Goal: Navigation & Orientation: Find specific page/section

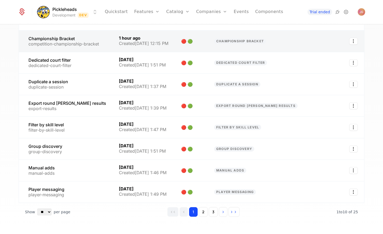
scroll to position [91, 0]
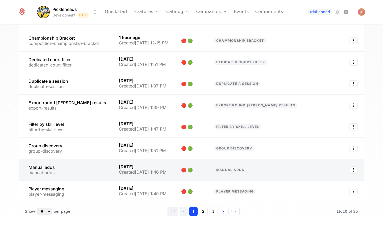
click at [66, 163] on link at bounding box center [66, 169] width 94 height 21
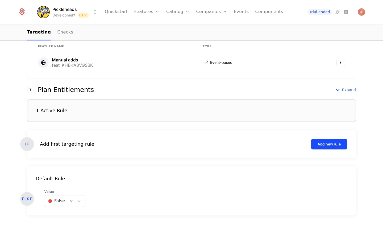
scroll to position [114, 0]
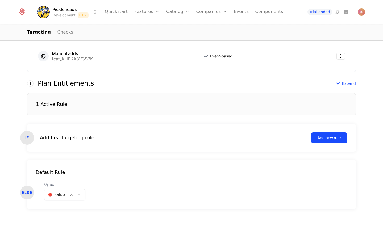
click at [48, 103] on div "1 Active Rule" at bounding box center [51, 104] width 31 height 5
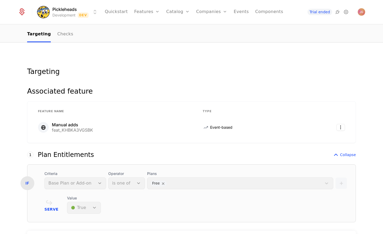
scroll to position [0, 0]
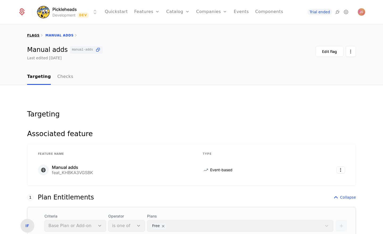
click at [35, 36] on link "flags" at bounding box center [33, 36] width 13 height 4
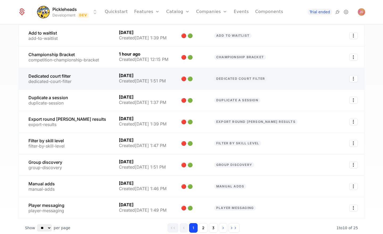
scroll to position [100, 0]
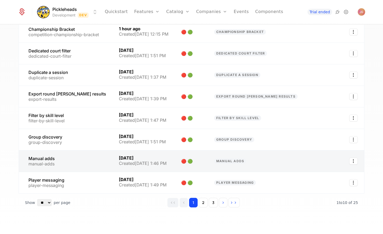
click at [71, 158] on link at bounding box center [66, 161] width 94 height 21
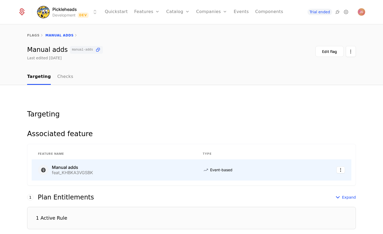
click at [218, 168] on span "Event-based" at bounding box center [221, 169] width 22 height 5
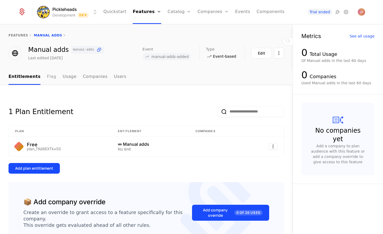
click at [47, 78] on link "Flag" at bounding box center [51, 77] width 9 height 16
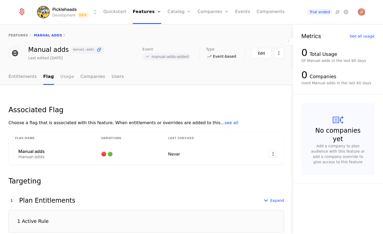
click at [64, 80] on link "Usage" at bounding box center [67, 77] width 14 height 16
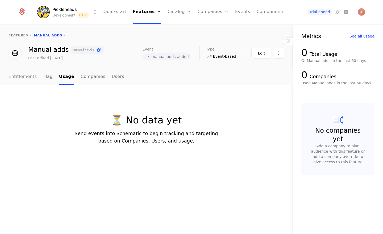
click at [23, 77] on link "Entitlements" at bounding box center [23, 77] width 28 height 16
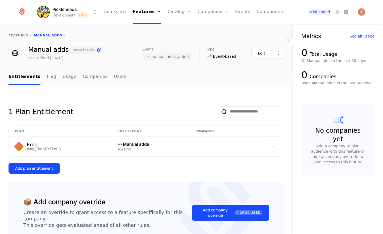
click at [219, 57] on span "Event-based" at bounding box center [224, 56] width 23 height 5
click at [47, 76] on link "Flag" at bounding box center [51, 77] width 9 height 16
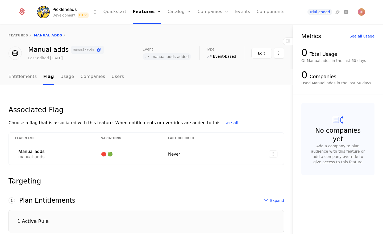
click at [224, 121] on span "see all" at bounding box center [231, 122] width 14 height 5
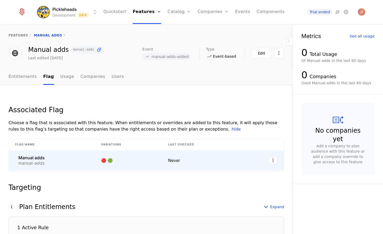
click at [38, 160] on div "Manual adds" at bounding box center [31, 158] width 26 height 4
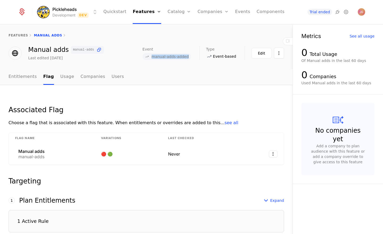
drag, startPoint x: 156, startPoint y: 57, endPoint x: 190, endPoint y: 57, distance: 33.8
click at [189, 57] on span "manual-adds-added" at bounding box center [170, 57] width 37 height 4
copy span "manual-adds-added"
click at [19, 36] on link "features" at bounding box center [19, 36] width 20 height 4
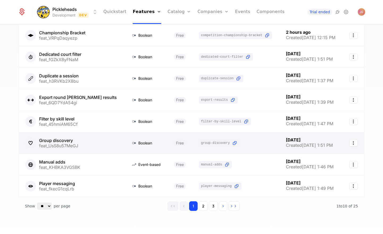
scroll to position [100, 0]
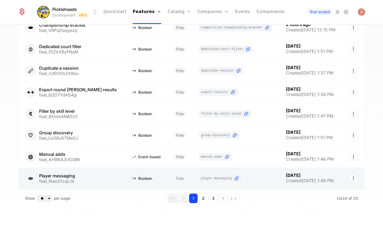
drag, startPoint x: 203, startPoint y: 198, endPoint x: 192, endPoint y: 168, distance: 32.5
click at [203, 198] on button "2" at bounding box center [203, 199] width 9 height 10
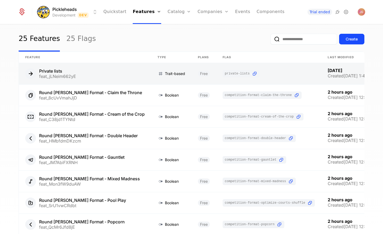
scroll to position [100, 0]
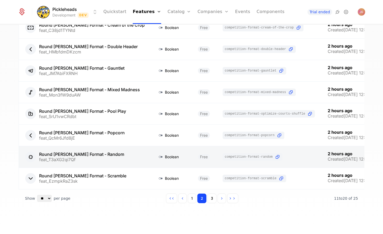
drag, startPoint x: 213, startPoint y: 198, endPoint x: 203, endPoint y: 157, distance: 41.4
click at [213, 198] on button "3" at bounding box center [211, 199] width 9 height 10
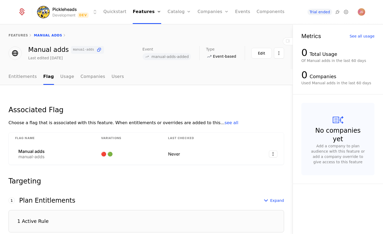
click at [192, 95] on div "Associated Flag Choose a flag that is associated with this feature. When entitl…" at bounding box center [146, 218] width 293 height 267
click at [20, 36] on link "features" at bounding box center [19, 36] width 20 height 4
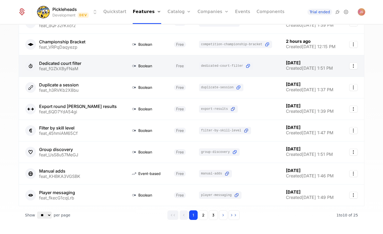
scroll to position [100, 0]
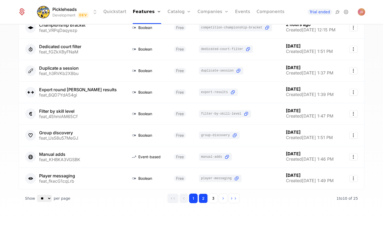
click at [203, 199] on button "2" at bounding box center [203, 199] width 9 height 10
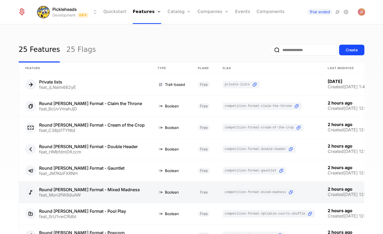
click at [110, 84] on link at bounding box center [85, 84] width 132 height 21
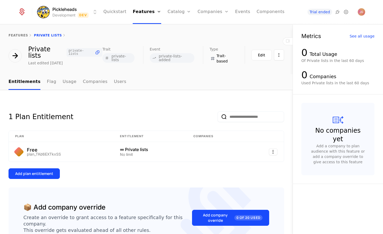
click at [176, 58] on span "private-lists-added" at bounding box center [176, 57] width 34 height 7
drag, startPoint x: 112, startPoint y: 57, endPoint x: 134, endPoint y: 57, distance: 21.8
click at [134, 57] on span "private-lists" at bounding box center [118, 58] width 32 height 10
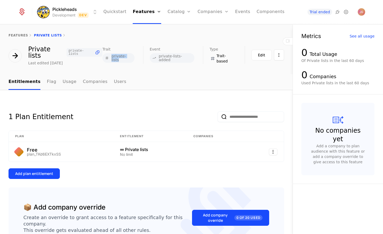
copy span "private-lists"
click at [113, 106] on div "1 Plan Entitlement" at bounding box center [147, 112] width 276 height 19
click at [317, 206] on div "Metrics See all usage 0 Total Usage Of Private lists in the last 60 days 0 Comp…" at bounding box center [338, 130] width 90 height 210
click at [216, 28] on link "Companies" at bounding box center [216, 29] width 24 height 6
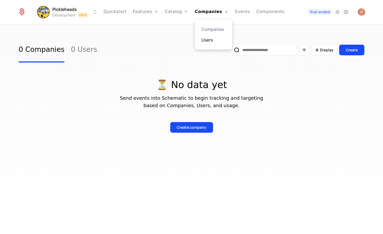
click at [214, 41] on link "Users" at bounding box center [213, 40] width 24 height 6
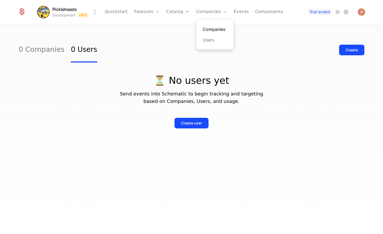
click at [213, 27] on link "Companies" at bounding box center [215, 29] width 24 height 6
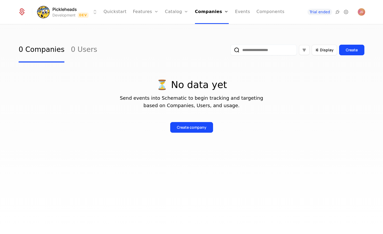
click at [127, 31] on div "0 Companies 0 Users Display Create ⏳ No data yet Send events into Schematic to …" at bounding box center [191, 131] width 383 height 213
click at [150, 27] on link "Features" at bounding box center [151, 29] width 24 height 6
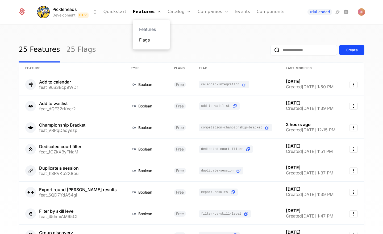
click at [149, 40] on link "Flags" at bounding box center [151, 40] width 24 height 6
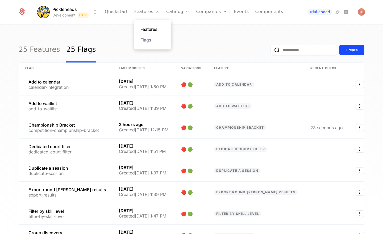
click at [151, 30] on link "Features" at bounding box center [152, 29] width 24 height 6
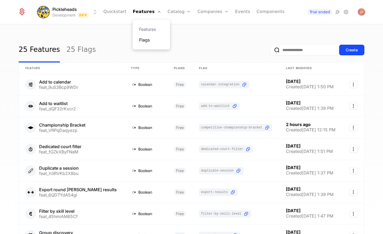
click at [152, 41] on link "Flags" at bounding box center [151, 40] width 24 height 6
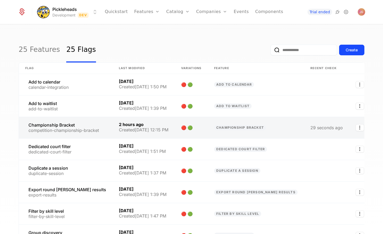
click at [82, 127] on link at bounding box center [66, 127] width 94 height 21
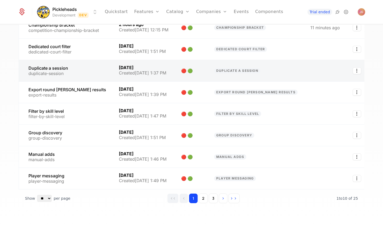
scroll to position [99, 0]
